Goal: Task Accomplishment & Management: Manage account settings

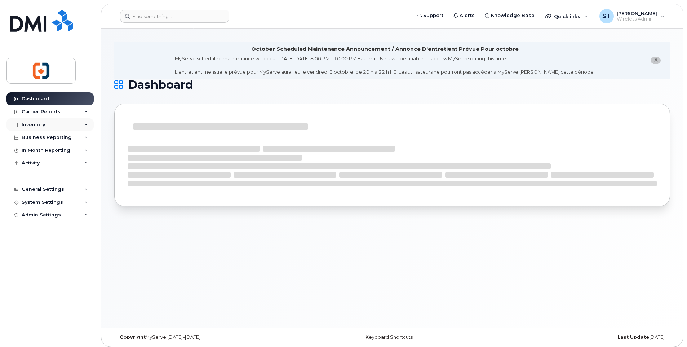
click at [32, 124] on div "Inventory" at bounding box center [33, 125] width 23 height 6
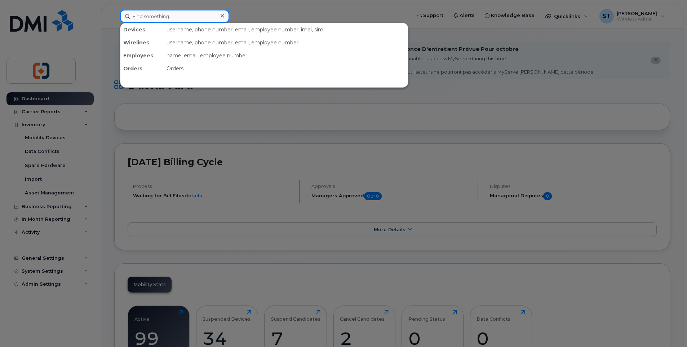
click at [161, 16] on input at bounding box center [174, 16] width 109 height 13
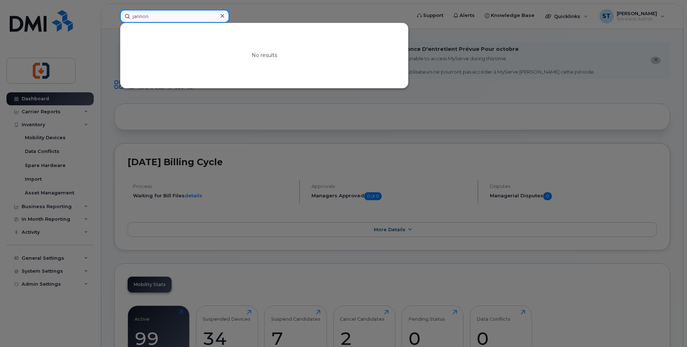
click at [134, 16] on input "jannon" at bounding box center [174, 16] width 109 height 13
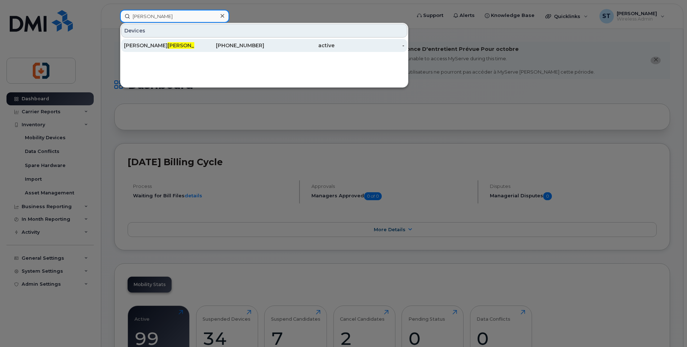
type input "gannon"
click at [168, 46] on span "Gannon" at bounding box center [190, 45] width 44 height 6
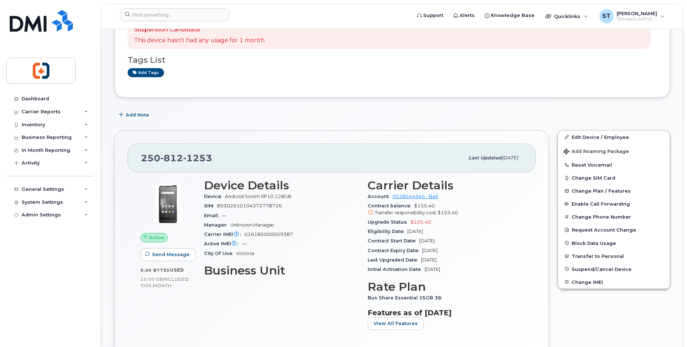
scroll to position [108, 0]
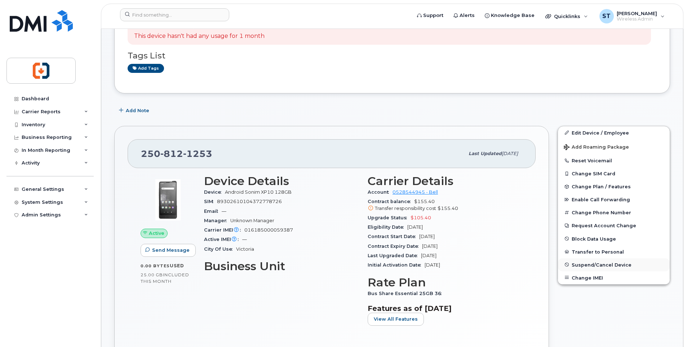
click at [598, 265] on span "Suspend/Cancel Device" at bounding box center [602, 264] width 60 height 5
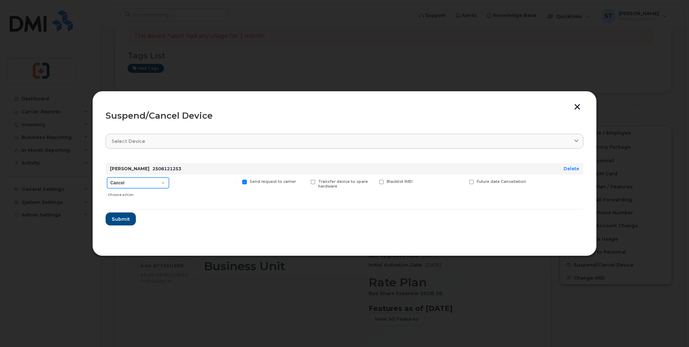
click at [138, 185] on select "Cancel Suspend - Extend Suspension Suspend - Reduced Rate Suspend - Full Rate S…" at bounding box center [138, 182] width 62 height 11
select select "[object Object]"
click at [107, 177] on select "Cancel Suspend - Extend Suspension Suspend - Reduced Rate Suspend - Full Rate S…" at bounding box center [138, 182] width 62 height 11
click at [116, 220] on span "Submit" at bounding box center [120, 219] width 18 height 7
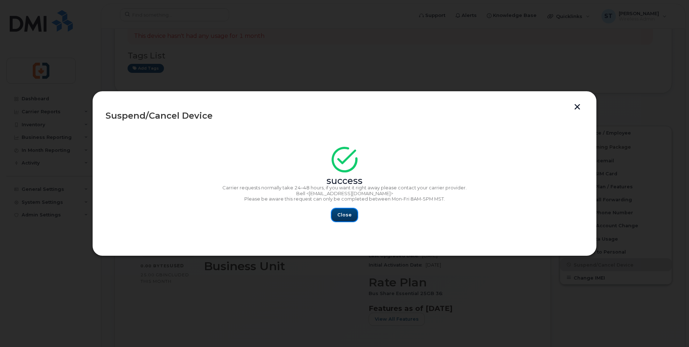
click at [346, 215] on span "Close" at bounding box center [344, 214] width 14 height 7
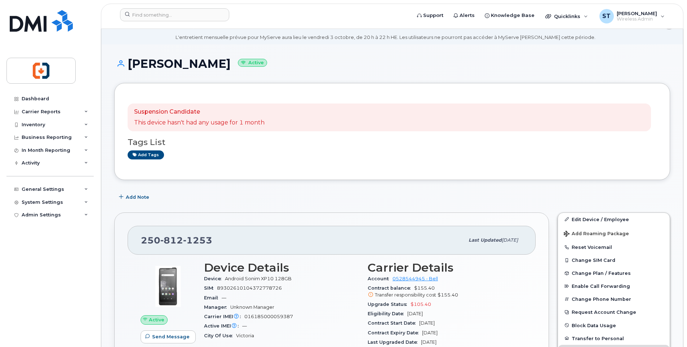
scroll to position [0, 0]
